Goal: Task Accomplishment & Management: Use online tool/utility

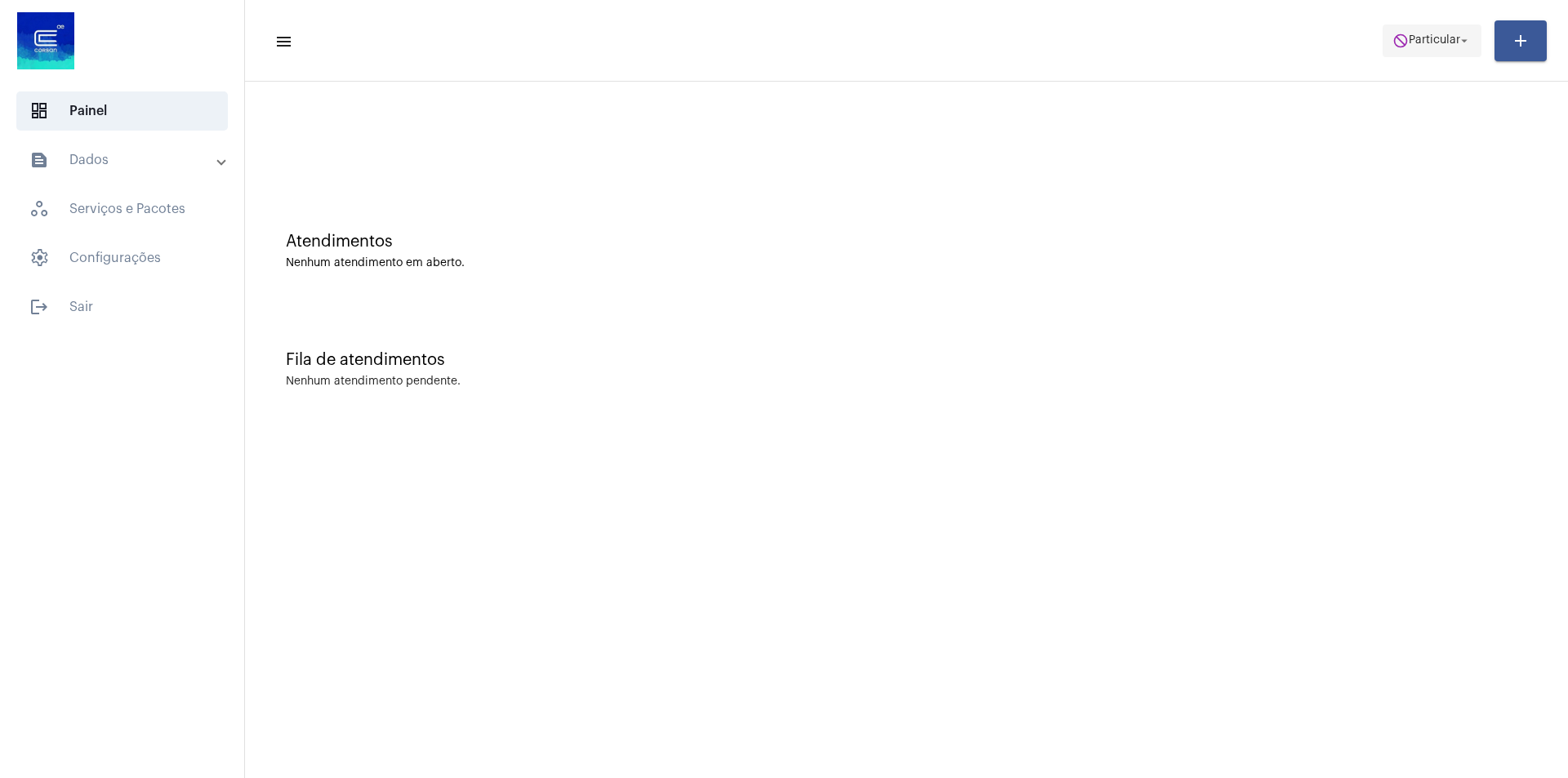
click at [1408, 39] on mat-icon "do_not_disturb" at bounding box center [1400, 40] width 16 height 16
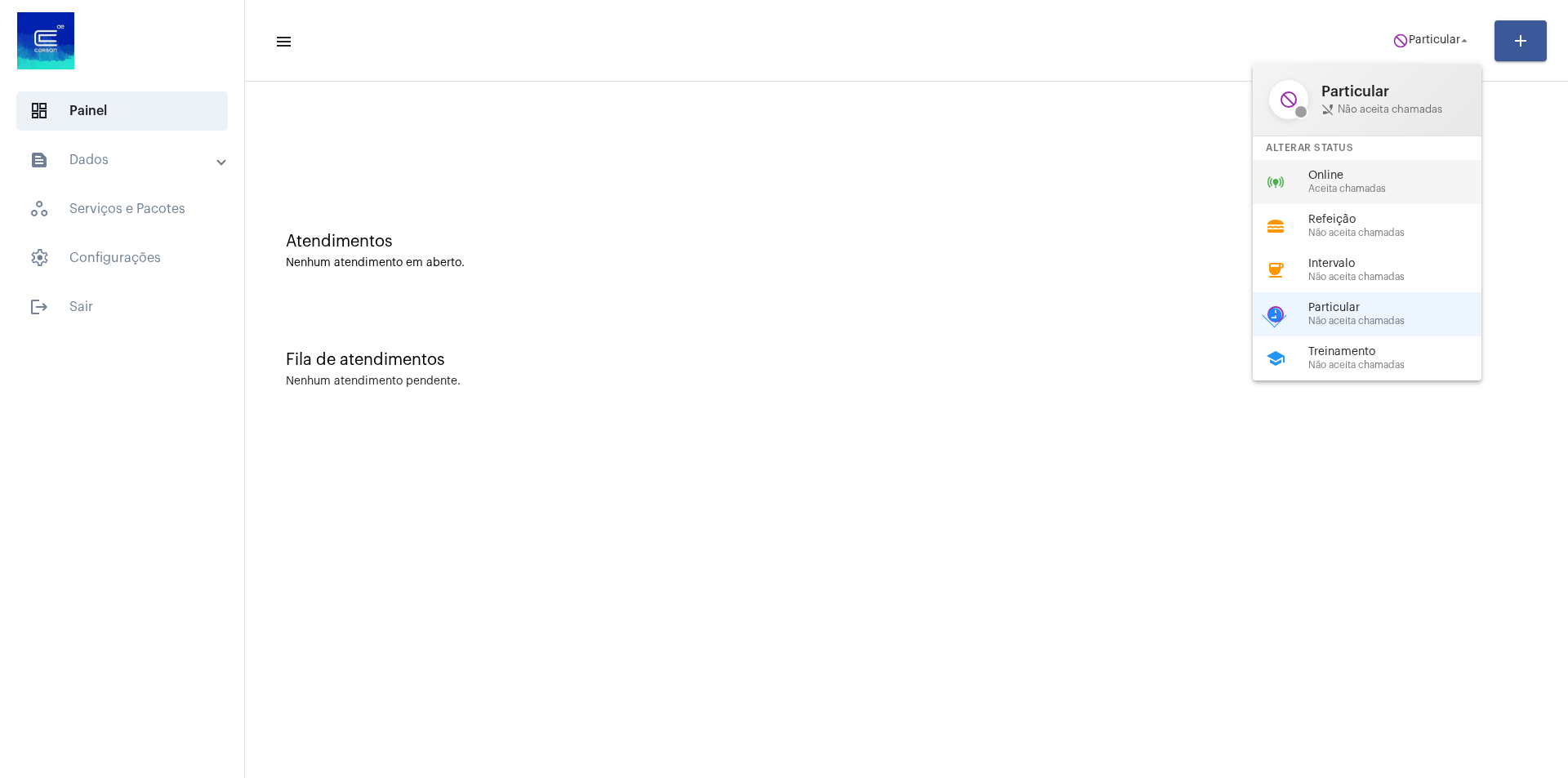
click at [1350, 183] on span "Aceita chamadas" at bounding box center [1401, 188] width 186 height 11
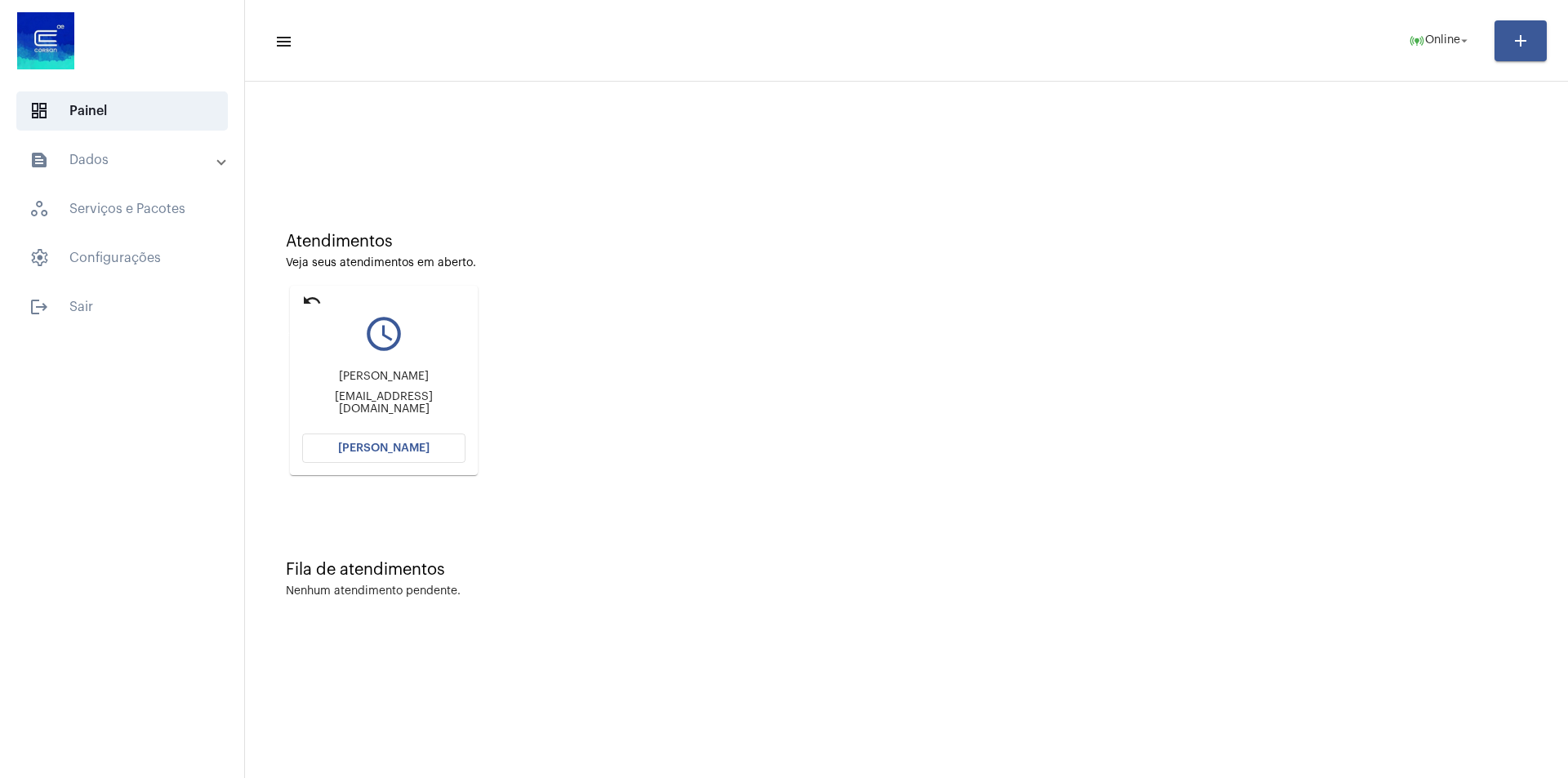
click at [314, 299] on mat-icon "undo" at bounding box center [311, 300] width 20 height 20
click at [400, 449] on span "[PERSON_NAME]" at bounding box center [384, 449] width 92 height 11
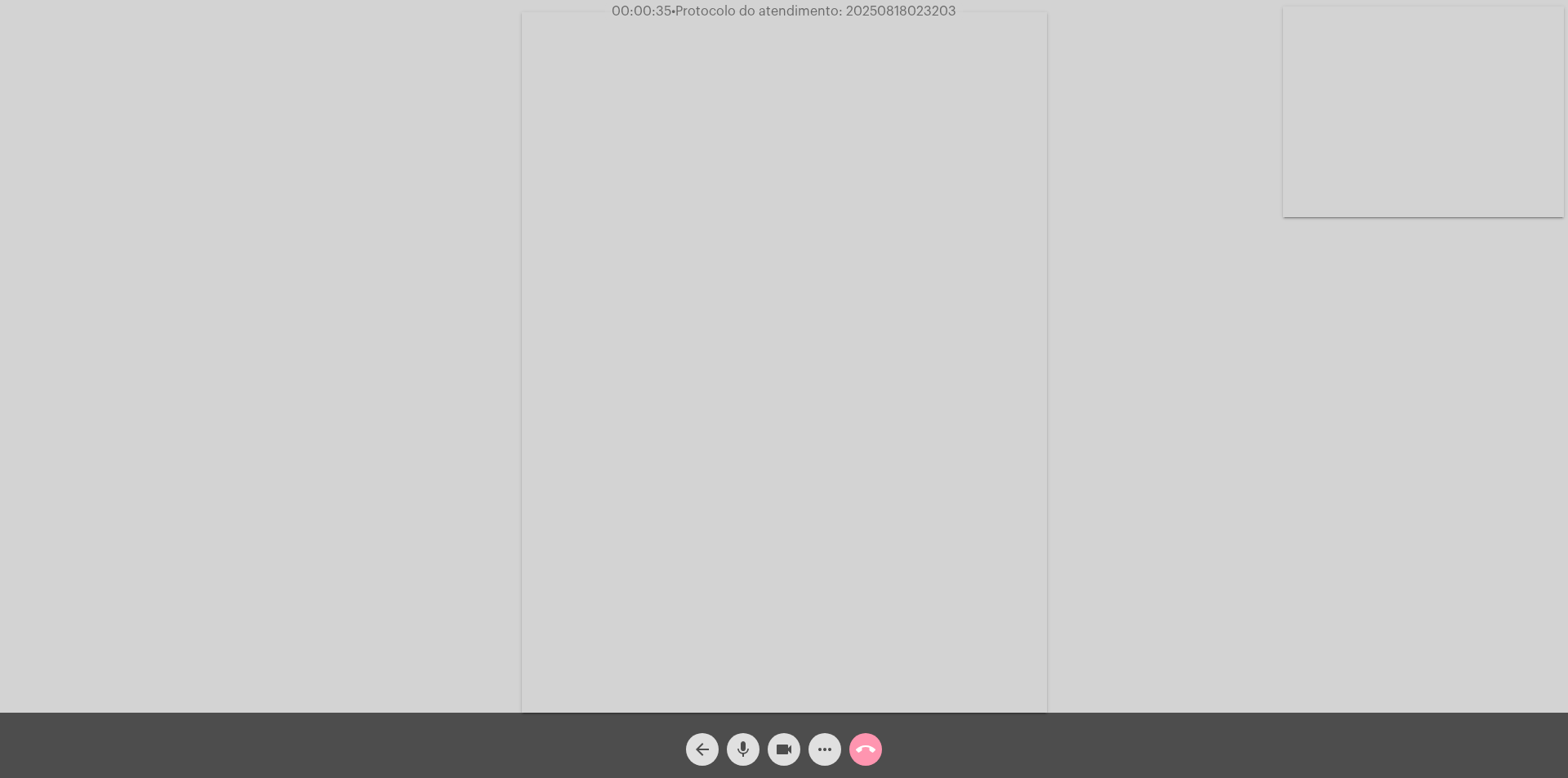
click at [873, 750] on mat-icon "call_end" at bounding box center [865, 749] width 20 height 20
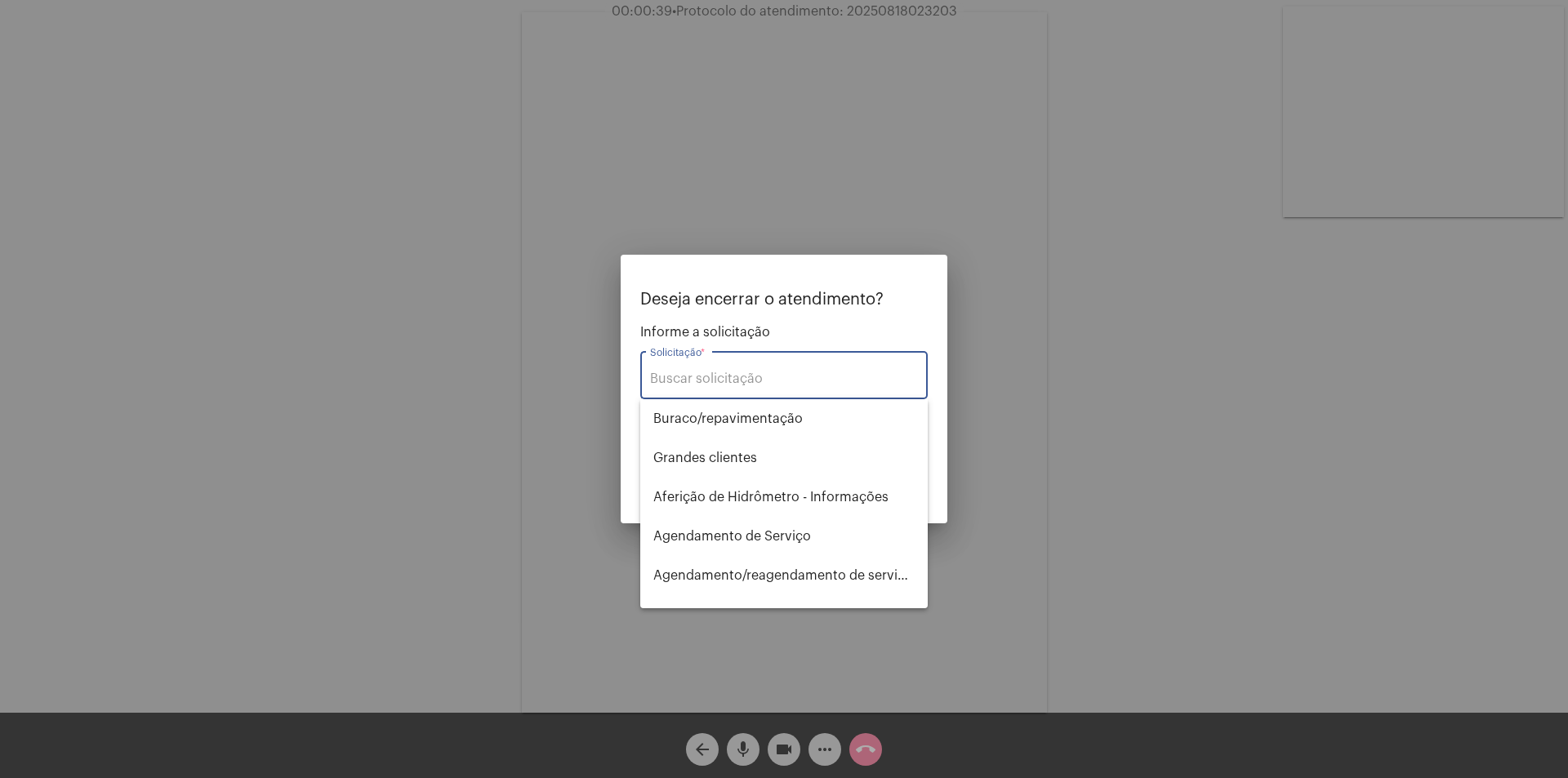
drag, startPoint x: 817, startPoint y: 365, endPoint x: 825, endPoint y: 357, distance: 11.3
click at [818, 365] on div "Solicitação *" at bounding box center [784, 373] width 267 height 52
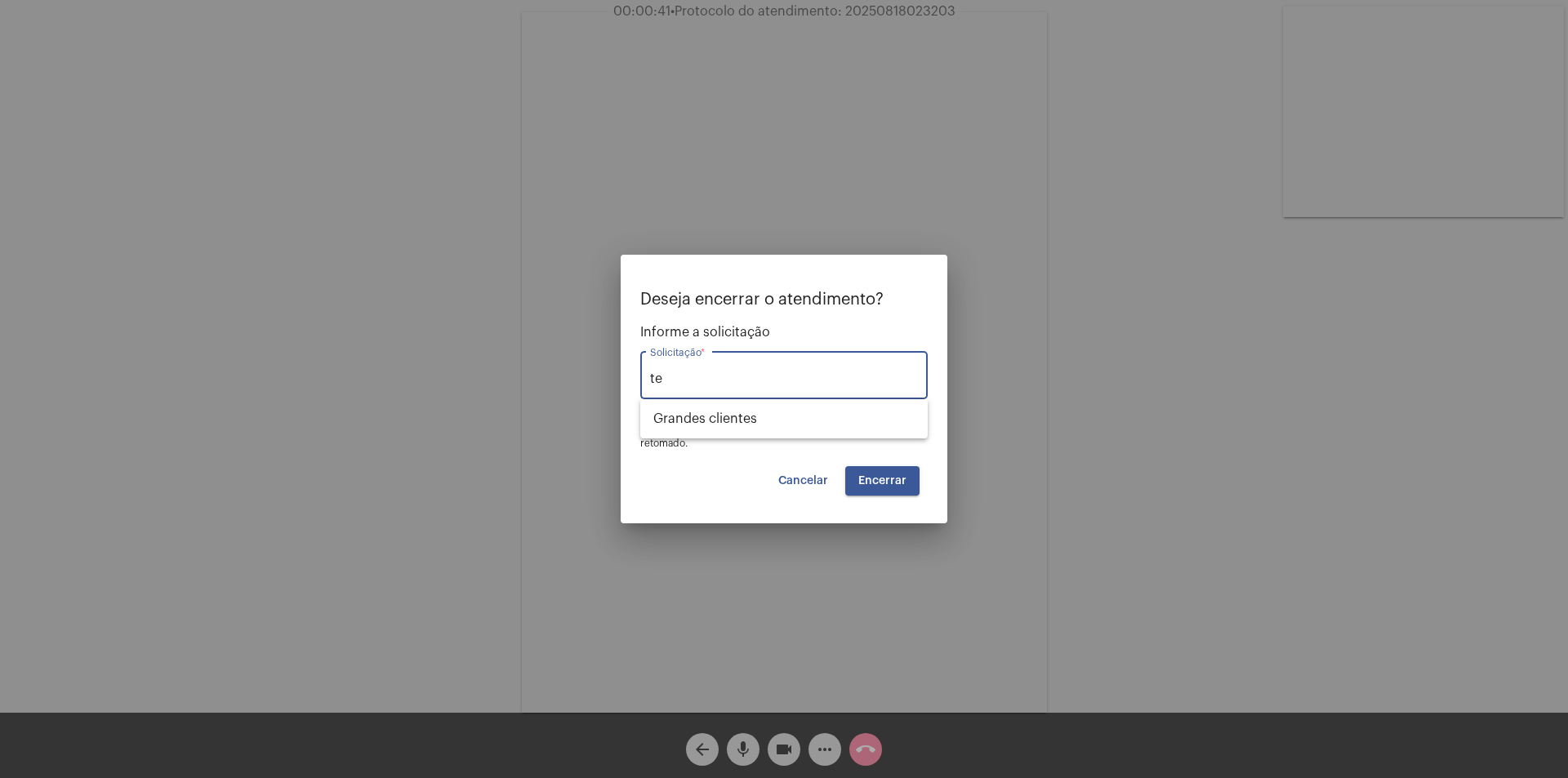
type input "t"
click at [742, 416] on span "Outros" at bounding box center [784, 418] width 262 height 39
type input "Outros"
click at [898, 486] on span "Encerrar" at bounding box center [882, 481] width 48 height 11
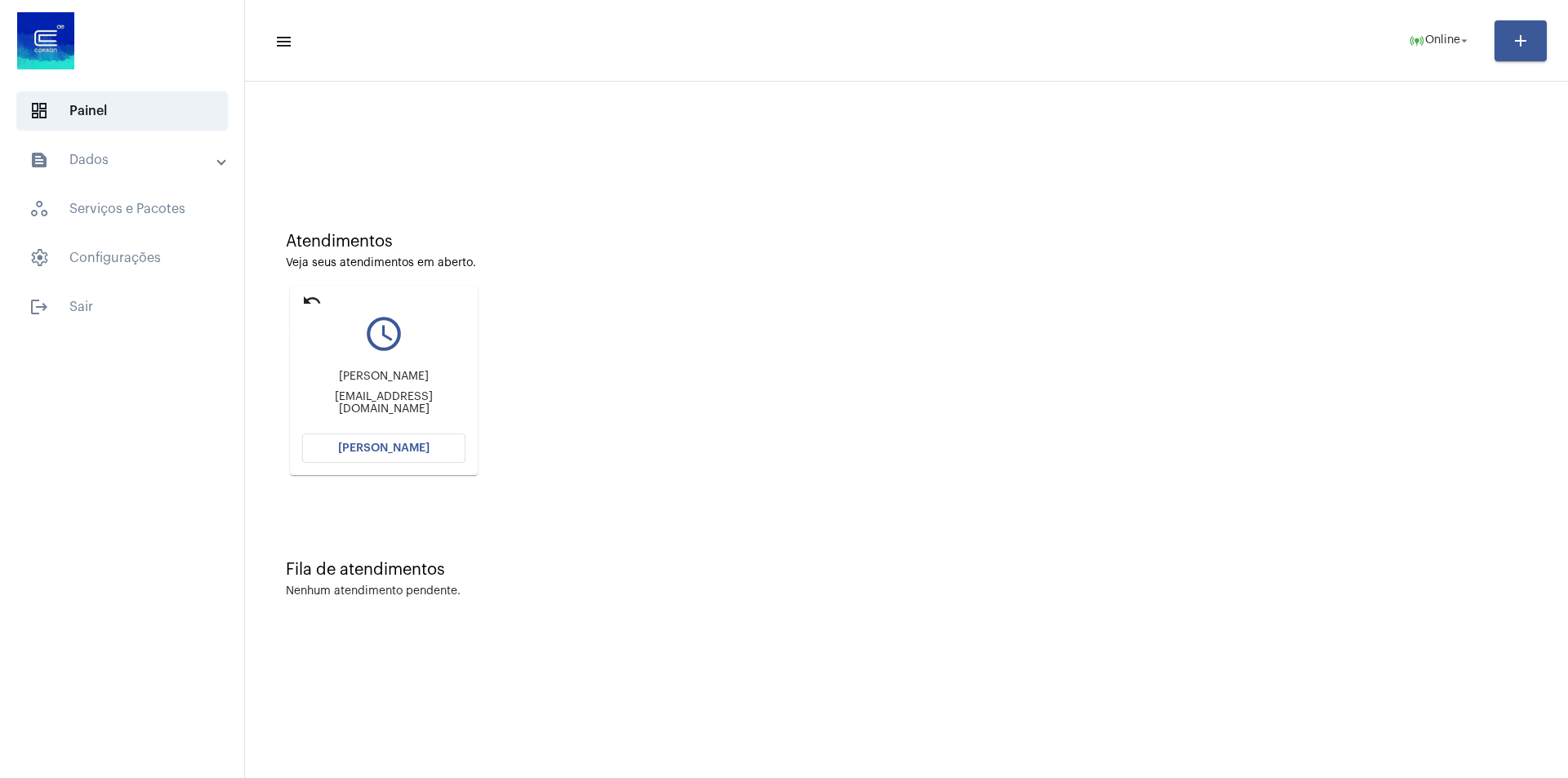
click at [308, 296] on mat-icon "undo" at bounding box center [311, 300] width 20 height 20
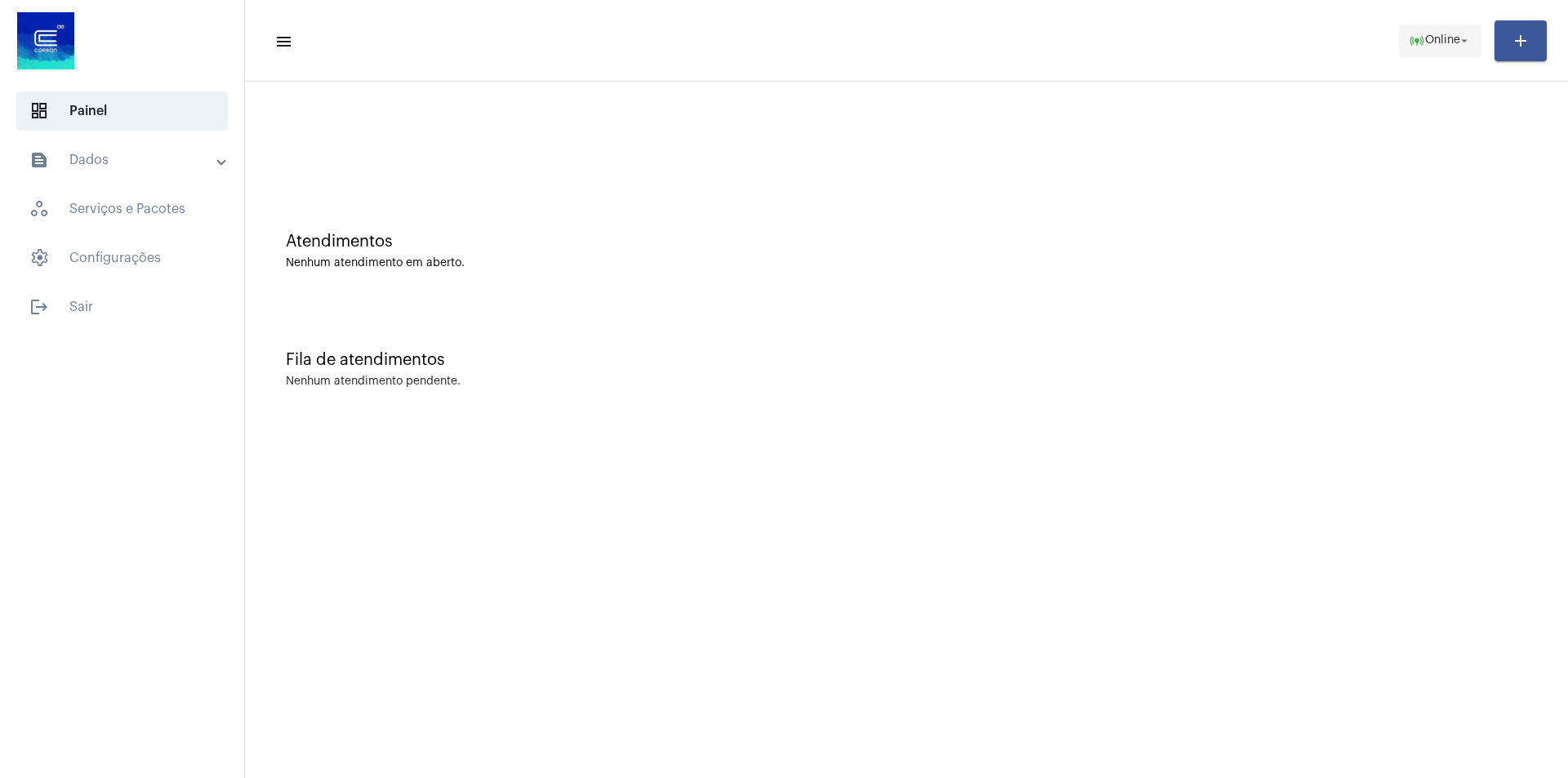
click at [1430, 36] on span "Online" at bounding box center [1442, 41] width 35 height 11
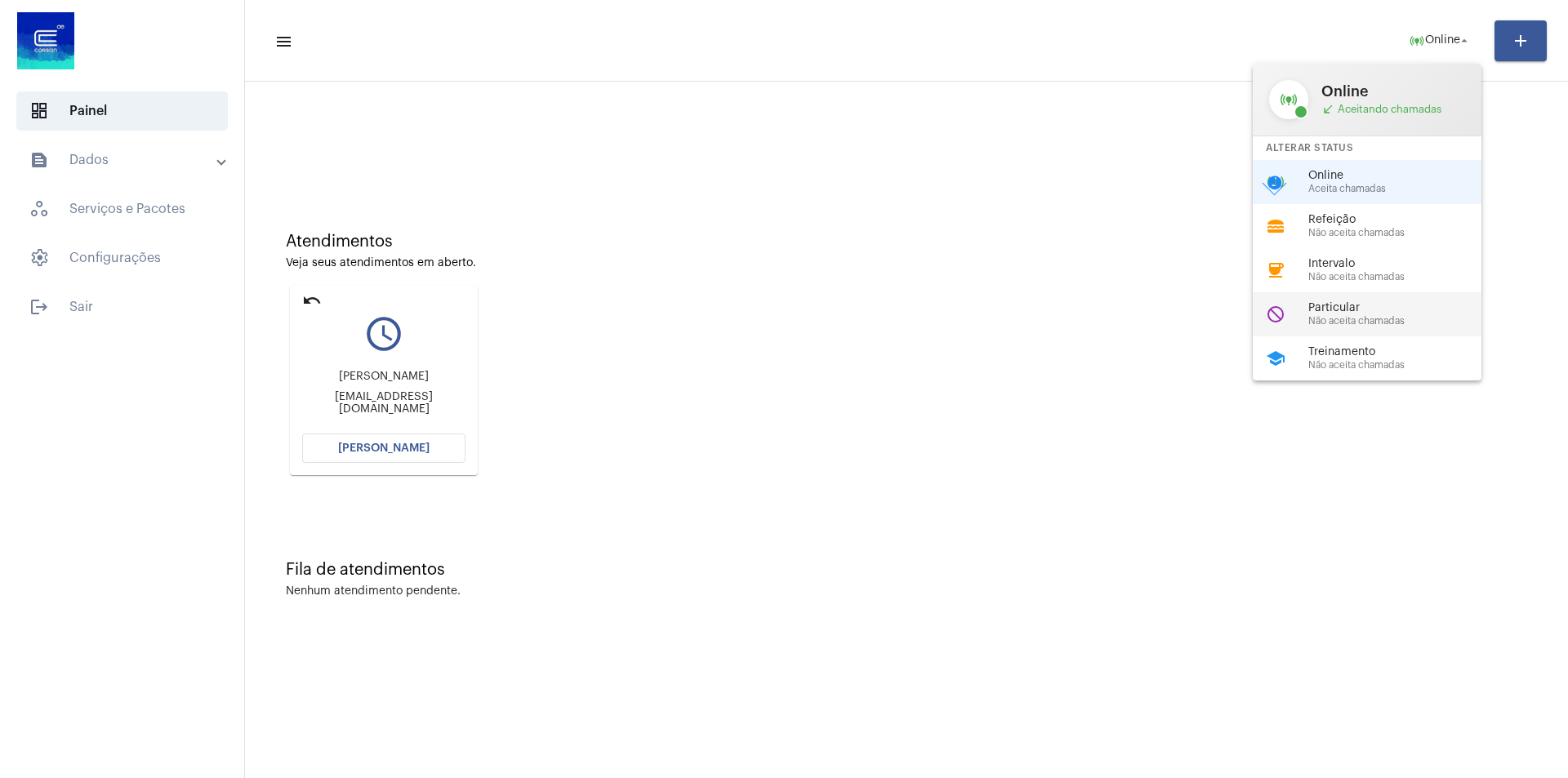
click at [1373, 317] on span "Não aceita chamadas" at bounding box center [1401, 321] width 186 height 11
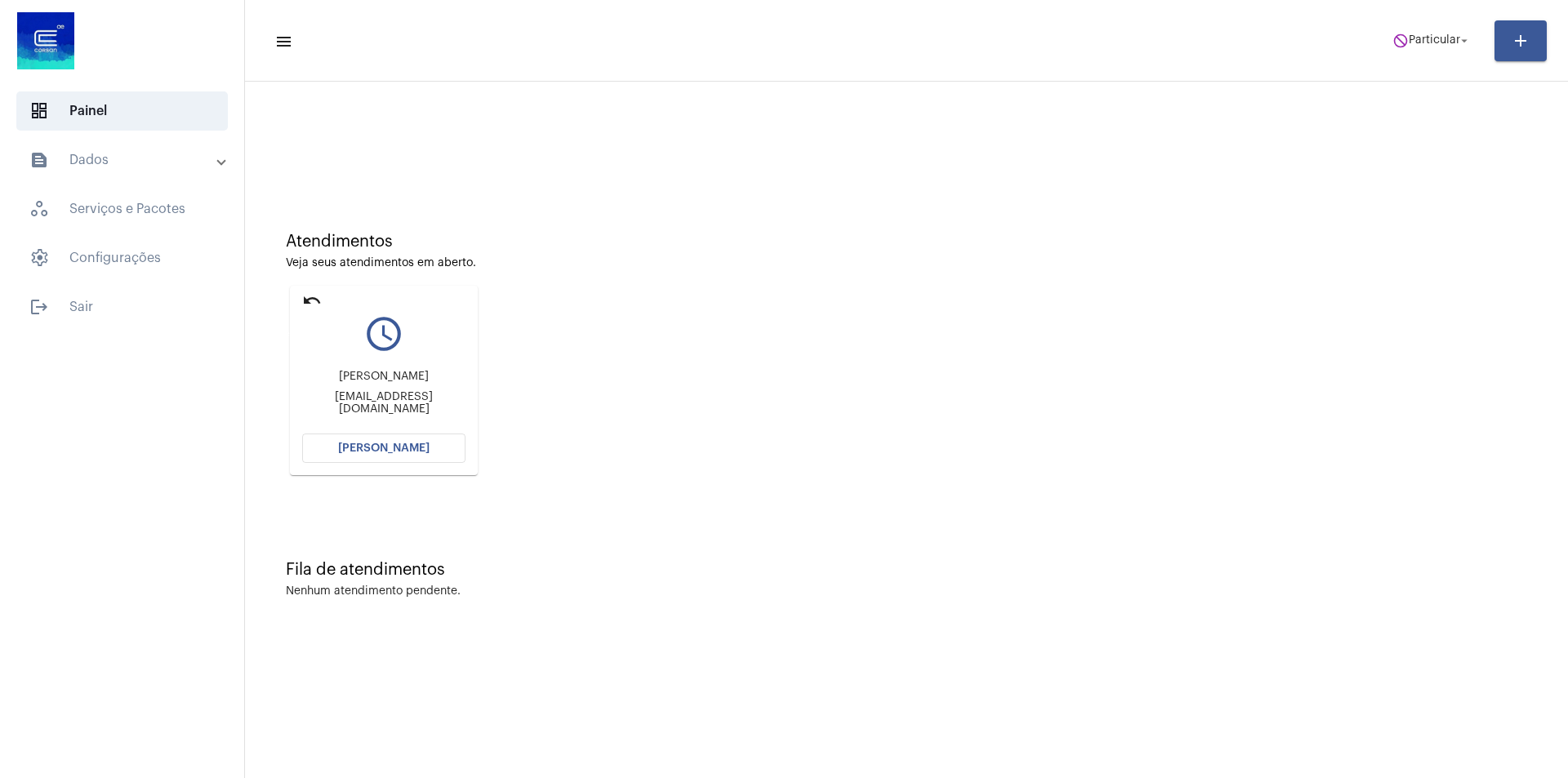
click at [307, 296] on mat-icon "undo" at bounding box center [311, 300] width 20 height 20
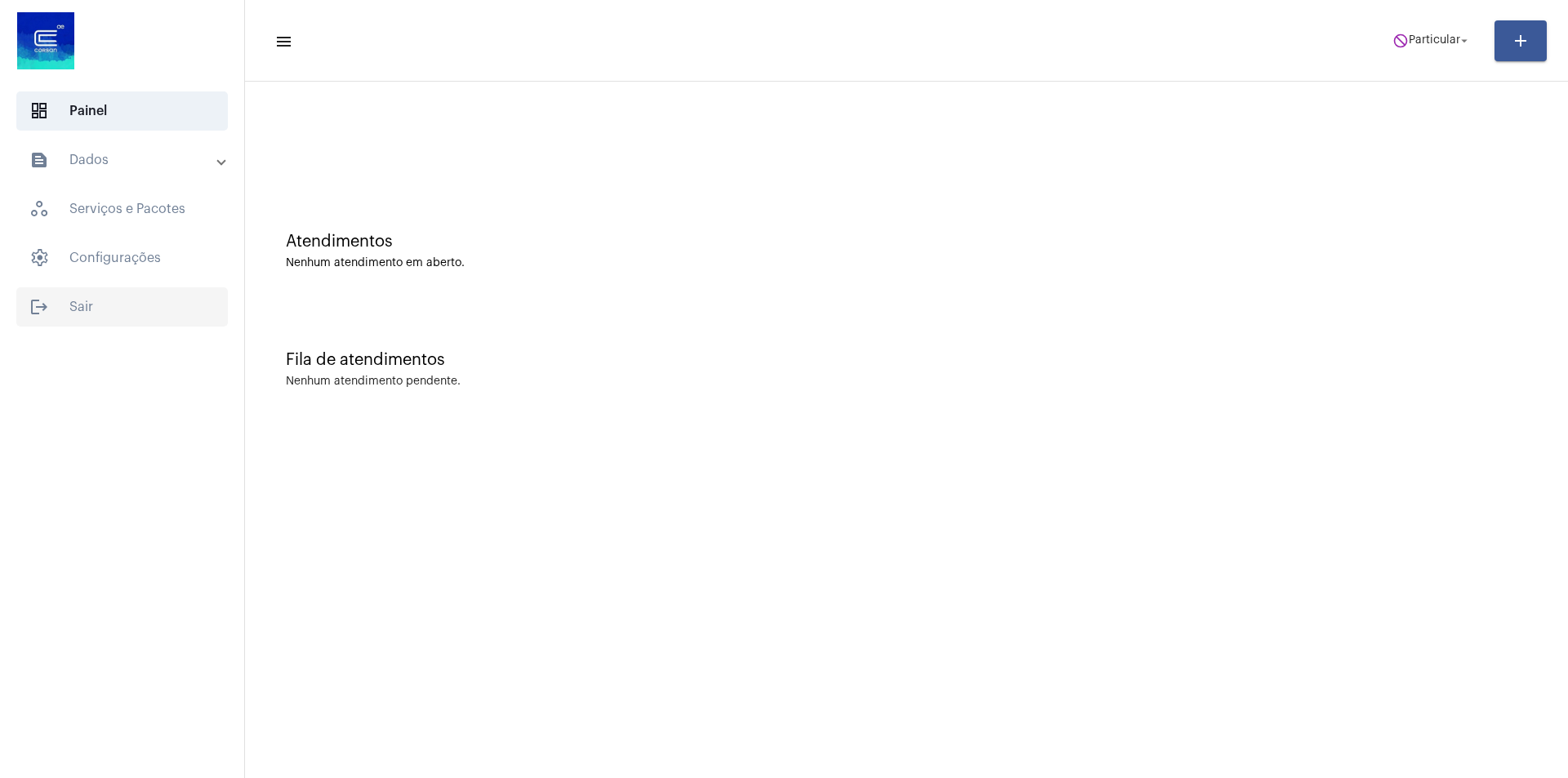
click at [98, 298] on span "logout Sair" at bounding box center [121, 306] width 211 height 39
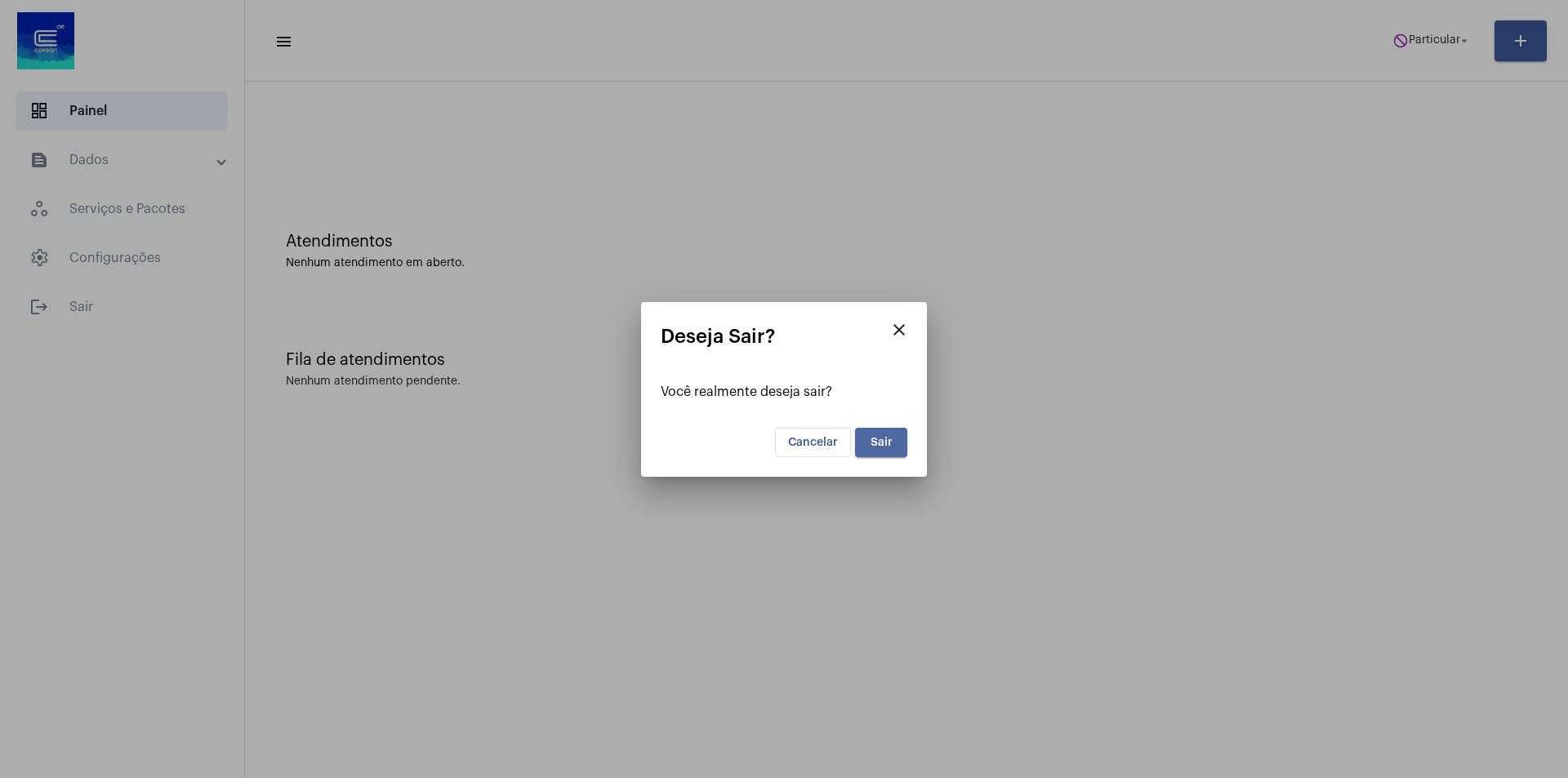
click at [895, 447] on button "Sair" at bounding box center [880, 442] width 53 height 30
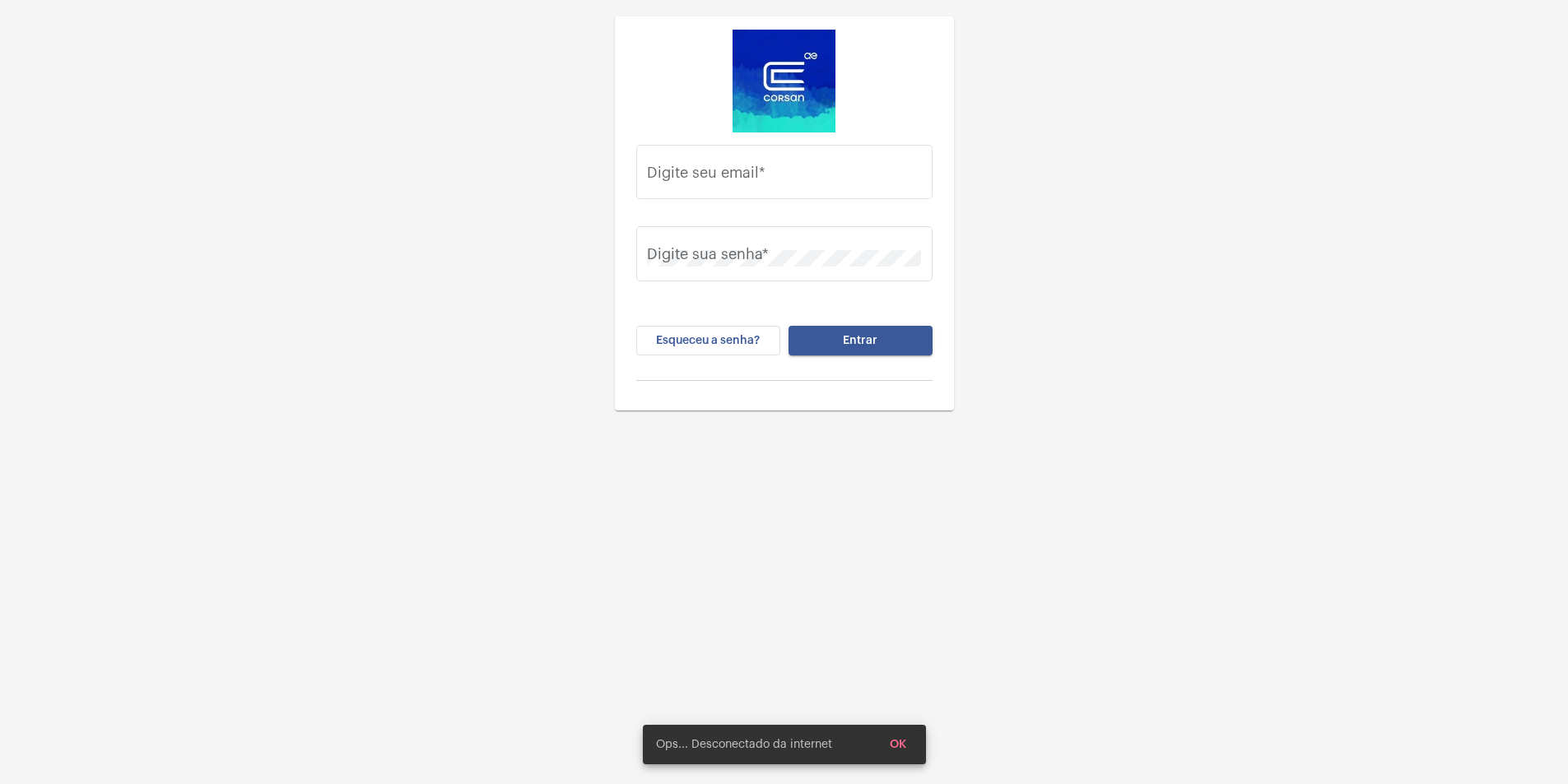
type input "[PERSON_NAME][EMAIL_ADDRESS][DOMAIN_NAME]"
